Goal: Task Accomplishment & Management: Use online tool/utility

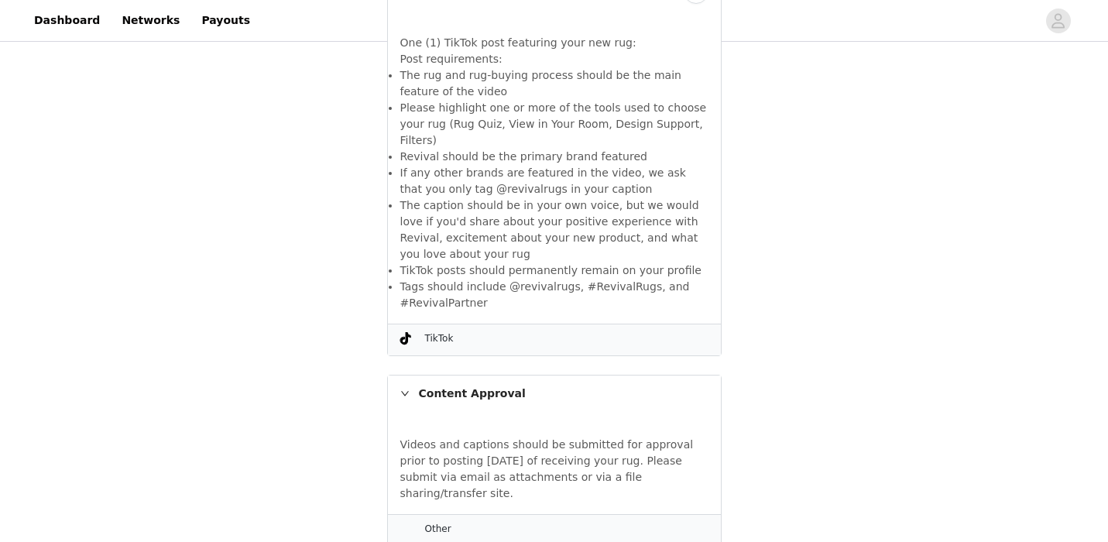
scroll to position [310, 0]
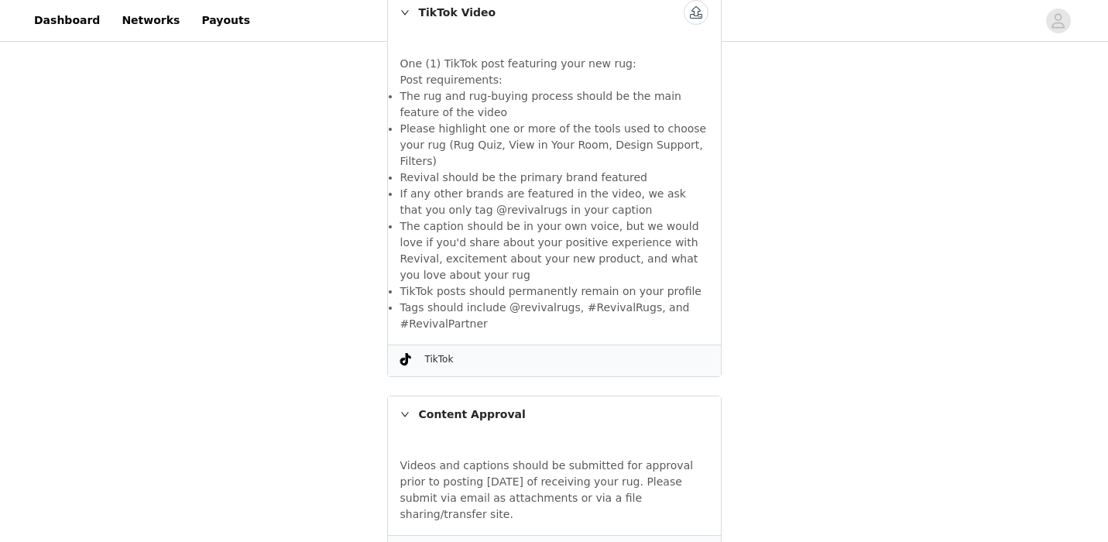
click at [503, 143] on li "Please highlight one or more of the tools used to choose your rug (Rug Quiz, Vi…" at bounding box center [554, 145] width 308 height 49
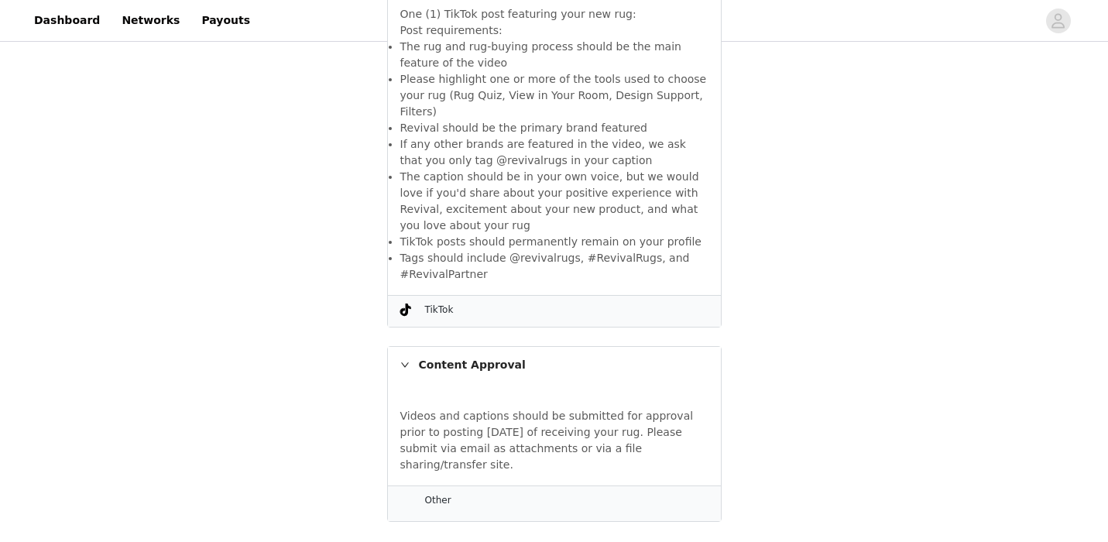
click at [443, 505] on div at bounding box center [555, 181] width 372 height 757
click at [404, 363] on icon "icon: right" at bounding box center [404, 365] width 8 height 5
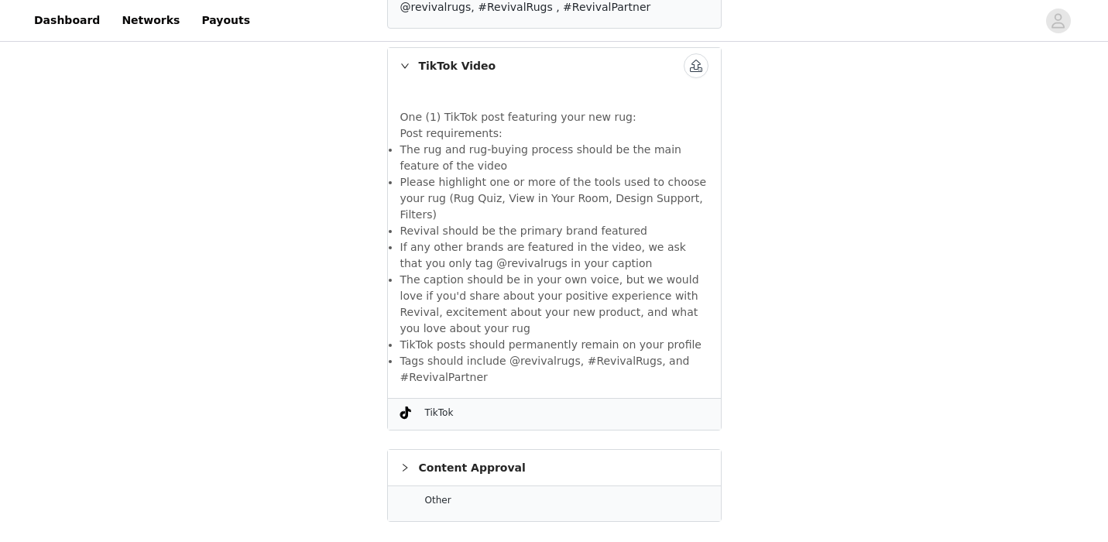
scroll to position [0, 0]
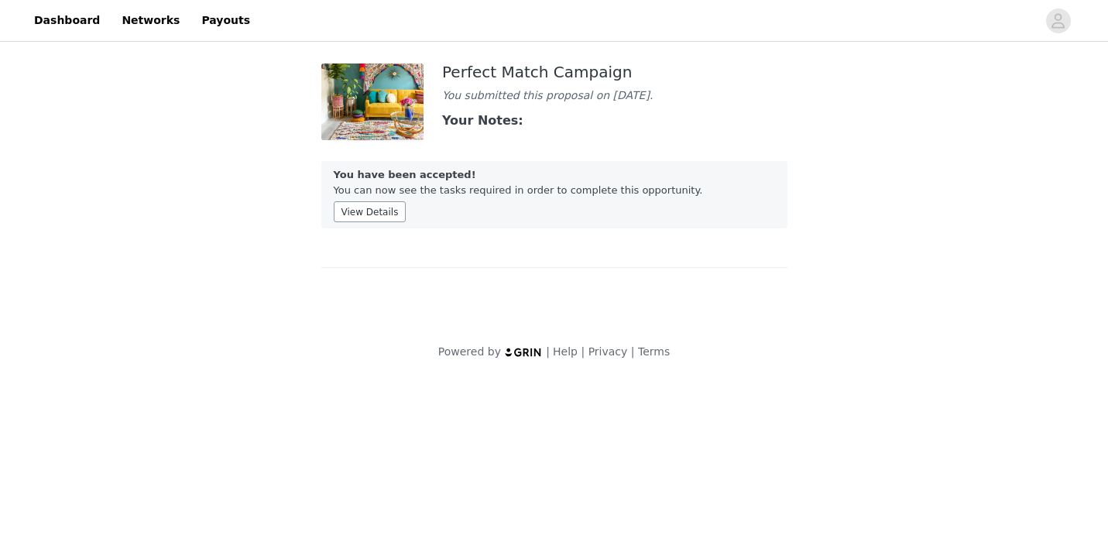
click at [373, 218] on button "View Details" at bounding box center [370, 211] width 73 height 21
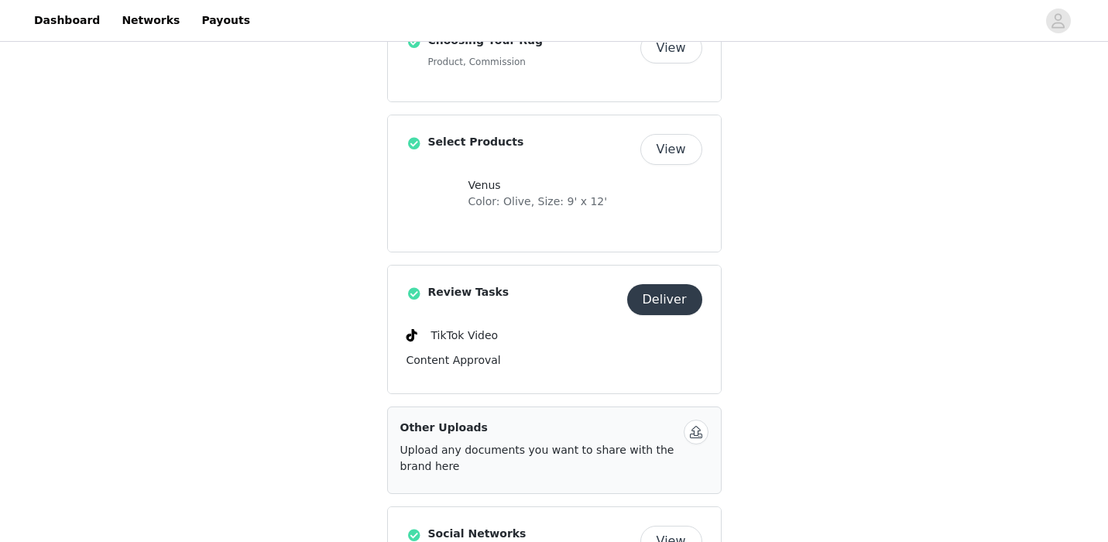
scroll to position [438, 0]
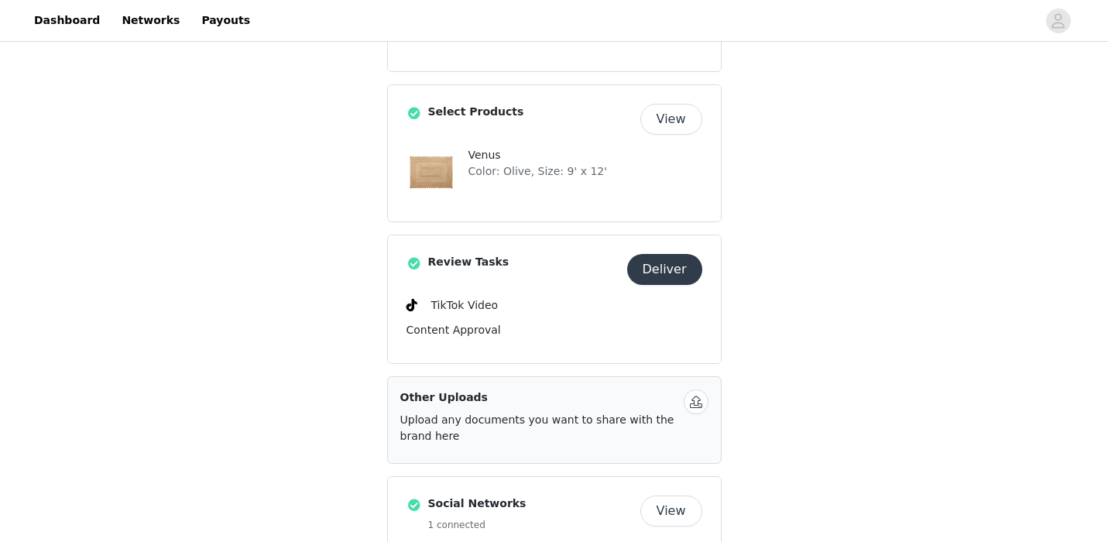
click at [679, 271] on button "Deliver" at bounding box center [664, 269] width 75 height 31
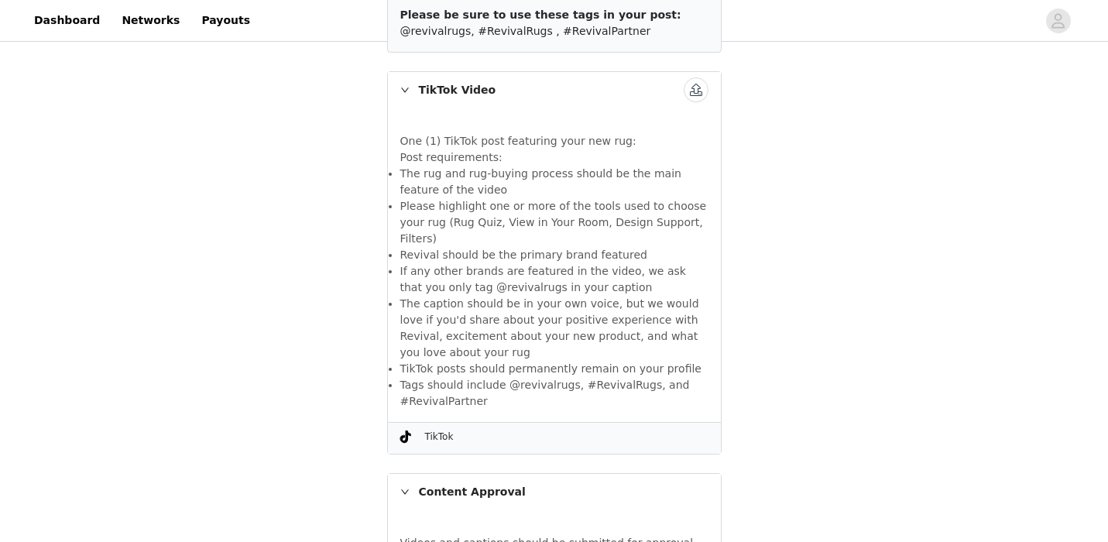
scroll to position [19, 0]
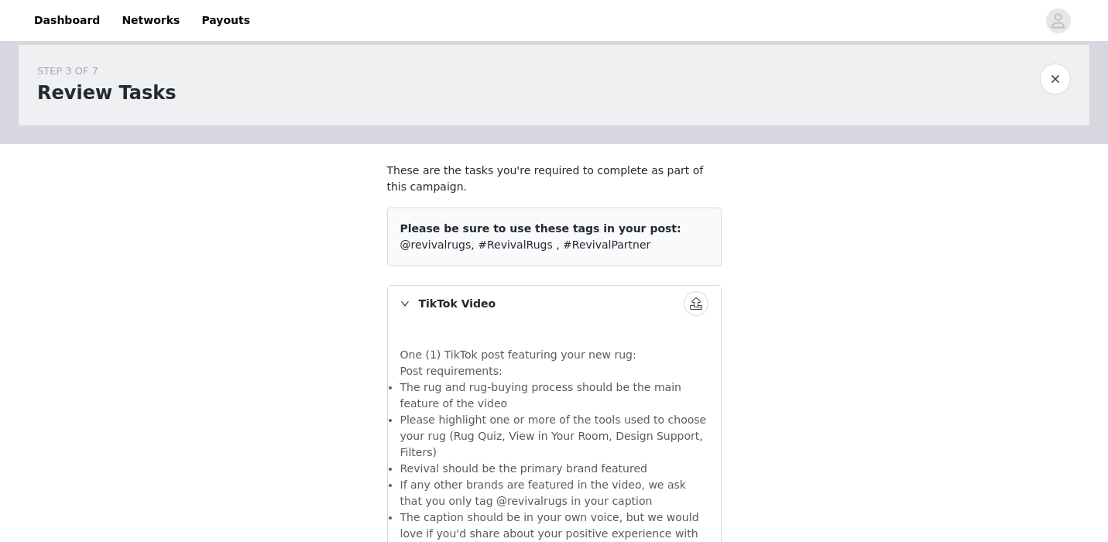
click at [459, 308] on div "TikTok Video" at bounding box center [554, 304] width 333 height 36
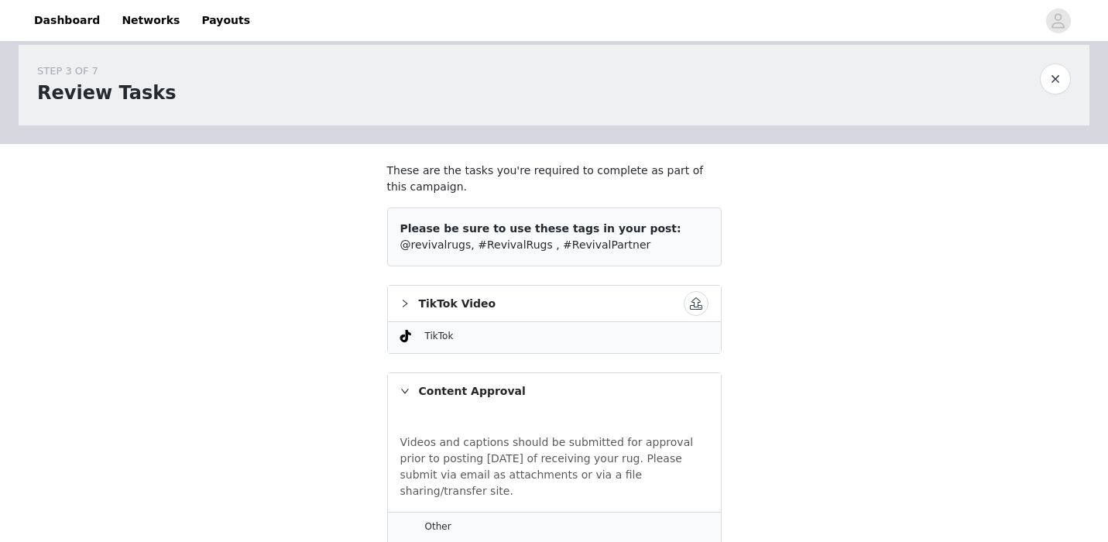
scroll to position [61, 0]
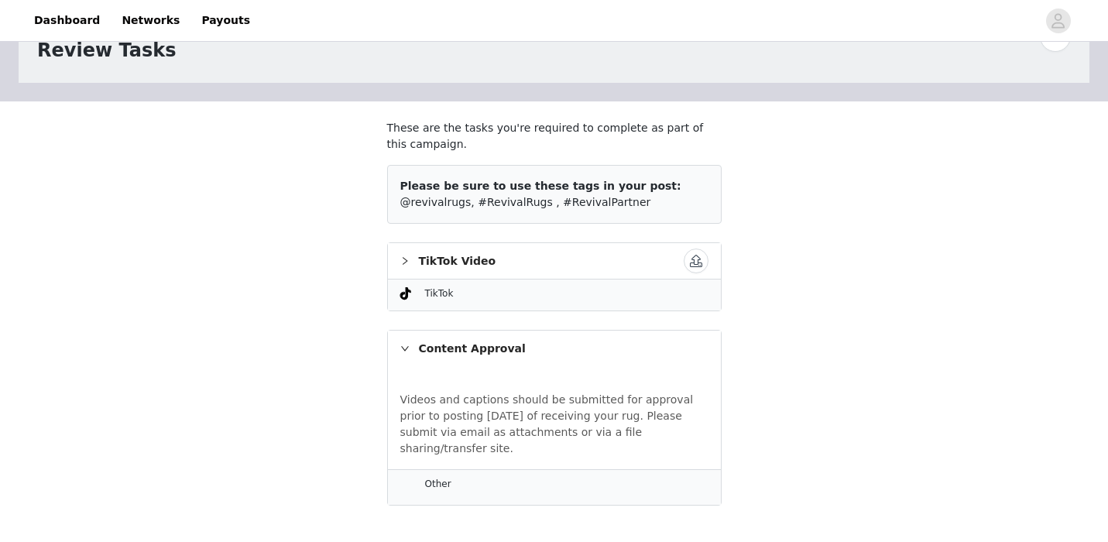
click at [459, 347] on div "Content Approval" at bounding box center [554, 349] width 333 height 36
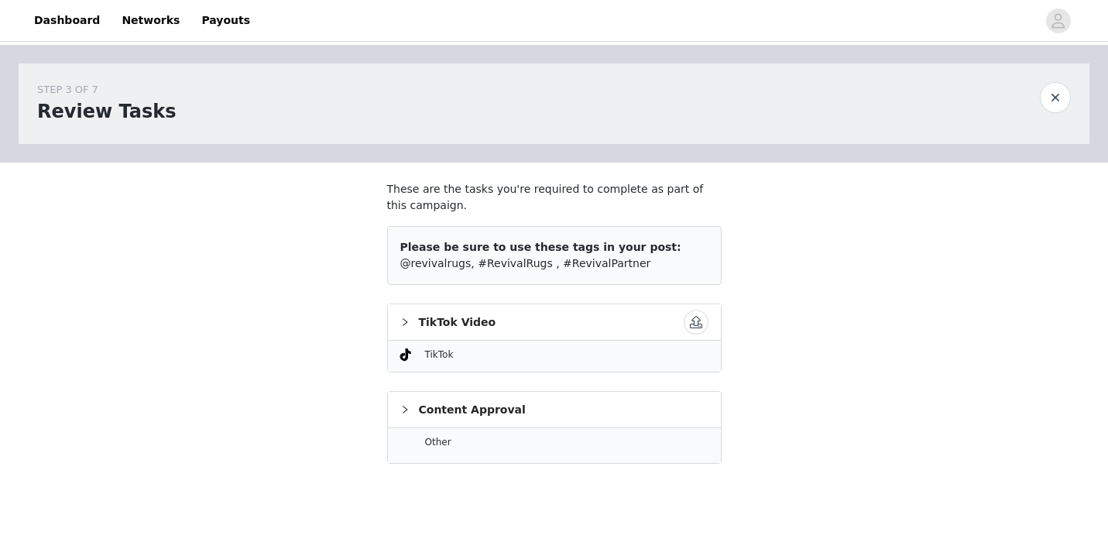
click at [400, 320] on icon "icon: right" at bounding box center [404, 322] width 9 height 9
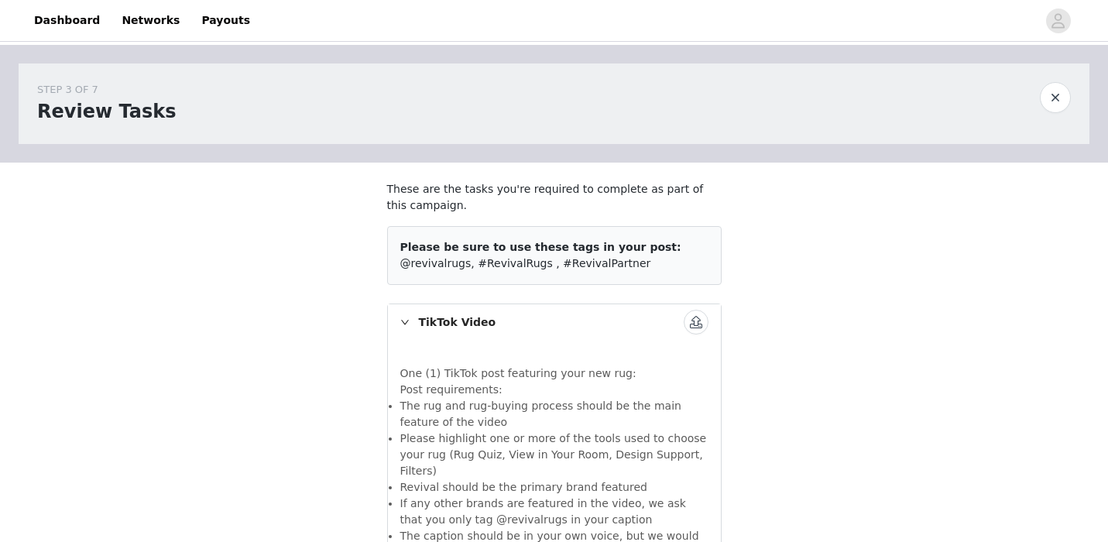
click at [401, 320] on icon "icon: right" at bounding box center [404, 322] width 8 height 5
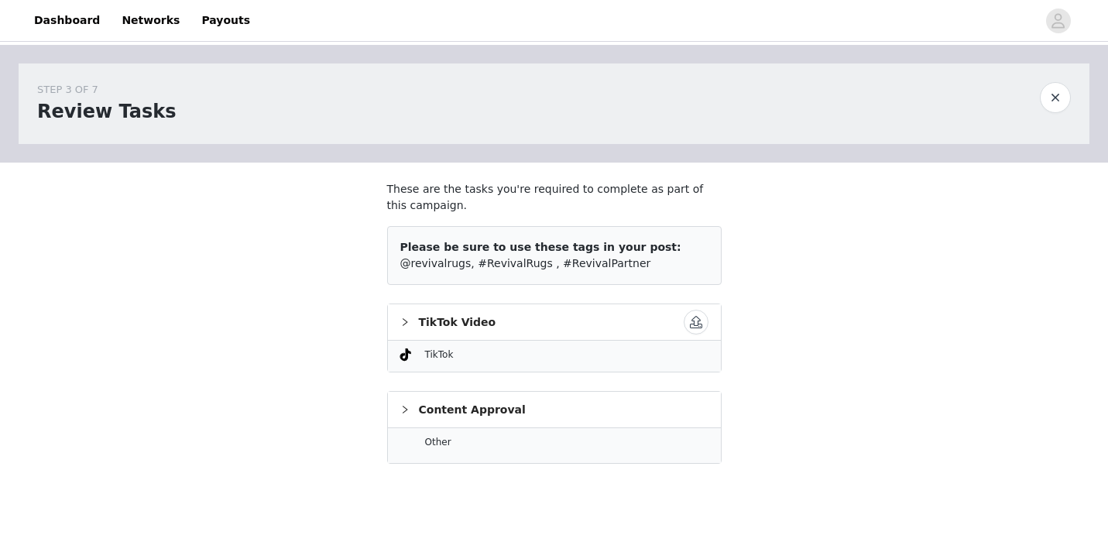
click at [689, 330] on button "button" at bounding box center [696, 322] width 25 height 25
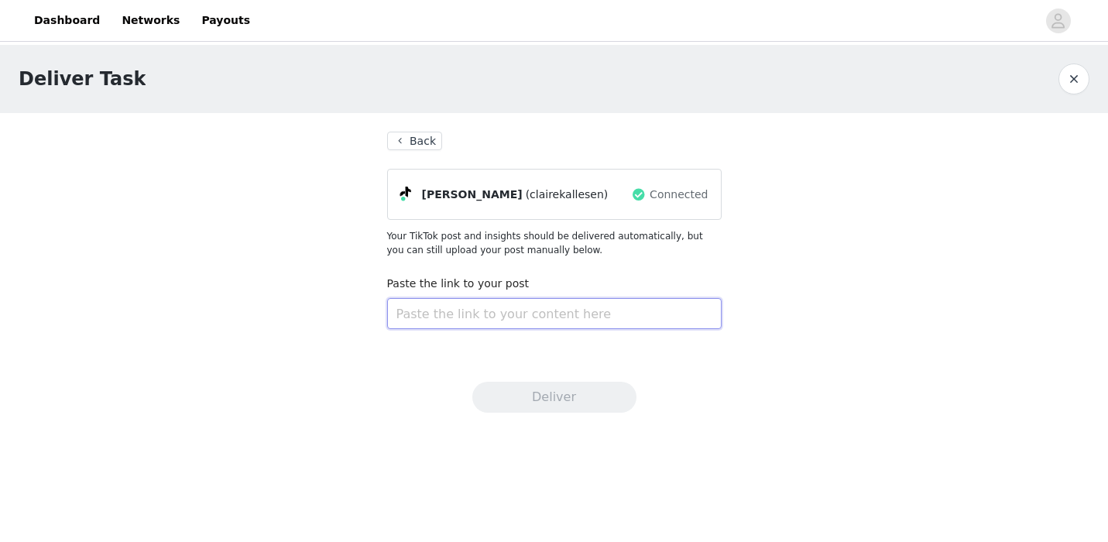
click at [531, 311] on input "text" at bounding box center [554, 313] width 335 height 31
click at [423, 136] on button "Back" at bounding box center [415, 141] width 56 height 19
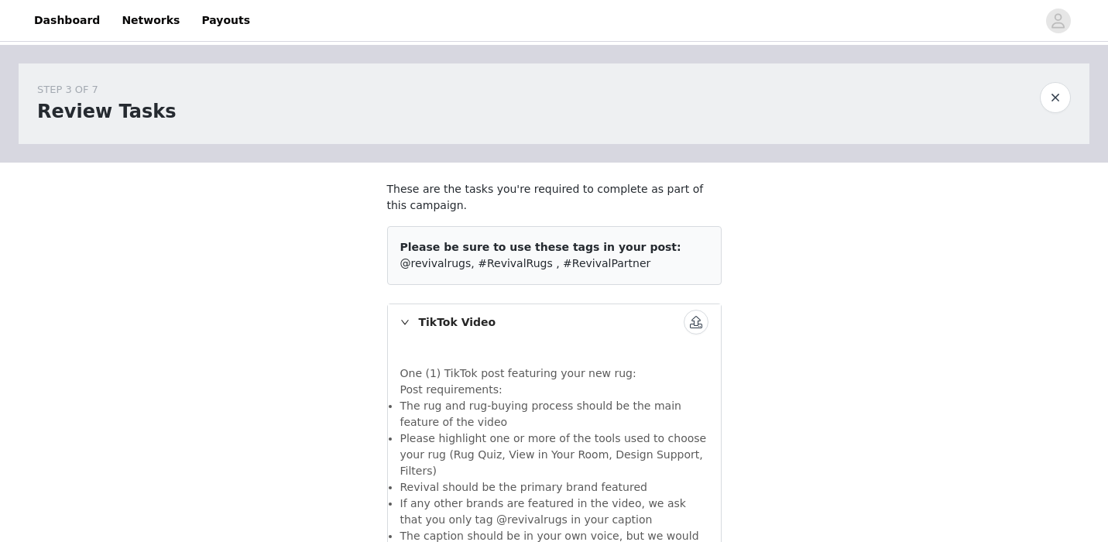
click at [506, 329] on div "TikTok Video" at bounding box center [554, 322] width 333 height 36
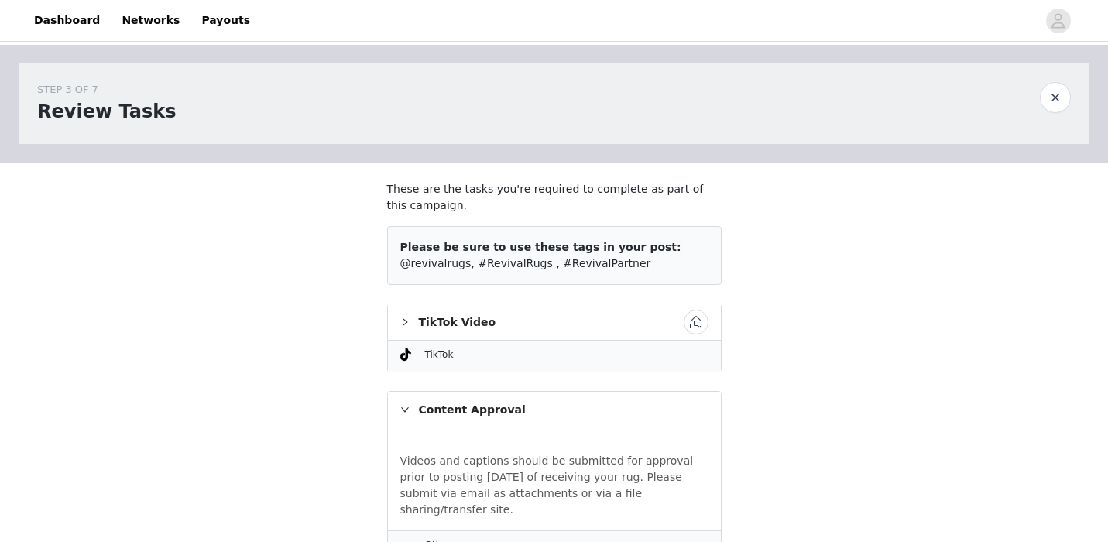
scroll to position [61, 0]
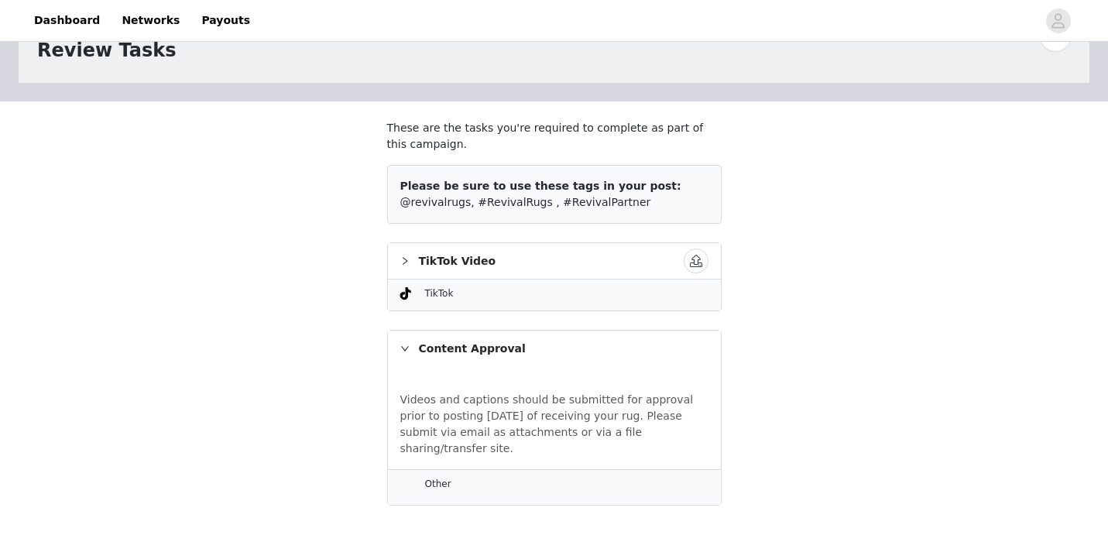
click at [483, 492] on div "Other" at bounding box center [554, 487] width 308 height 23
click at [408, 356] on div "Content Approval" at bounding box center [554, 349] width 333 height 36
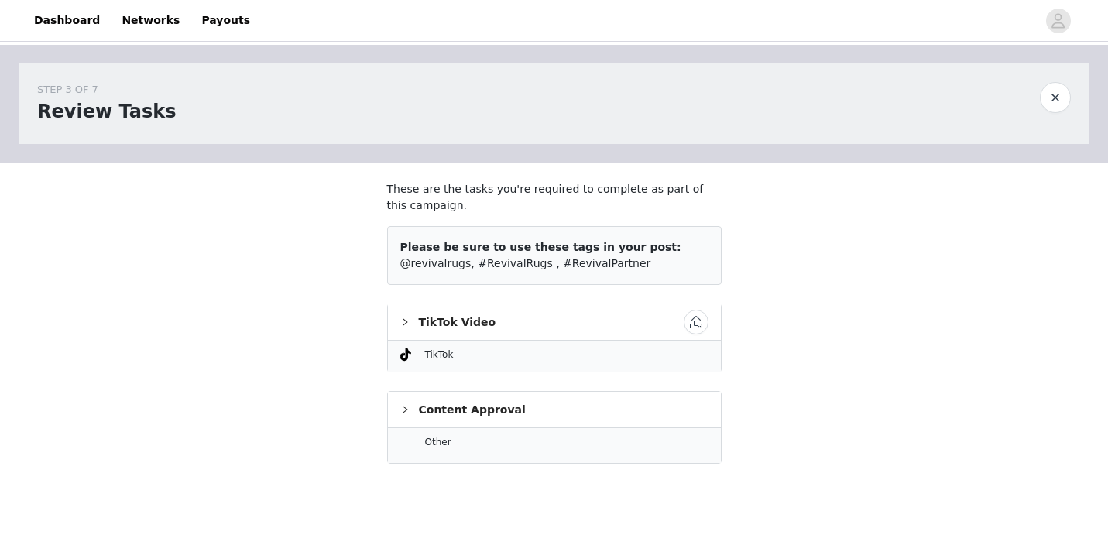
click at [407, 408] on icon "icon: right" at bounding box center [404, 409] width 9 height 9
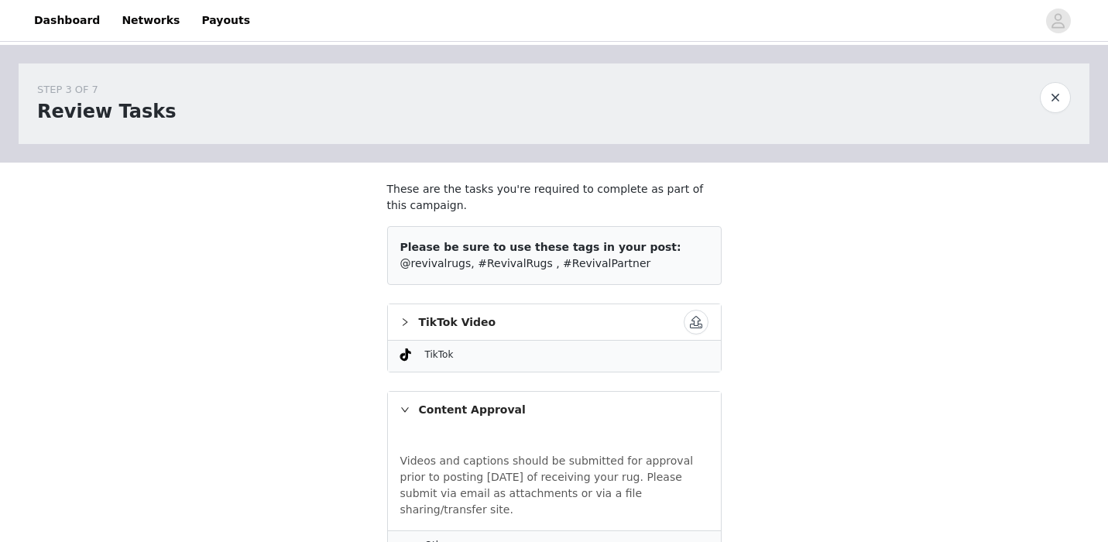
scroll to position [61, 0]
